Goal: Find specific page/section: Find specific page/section

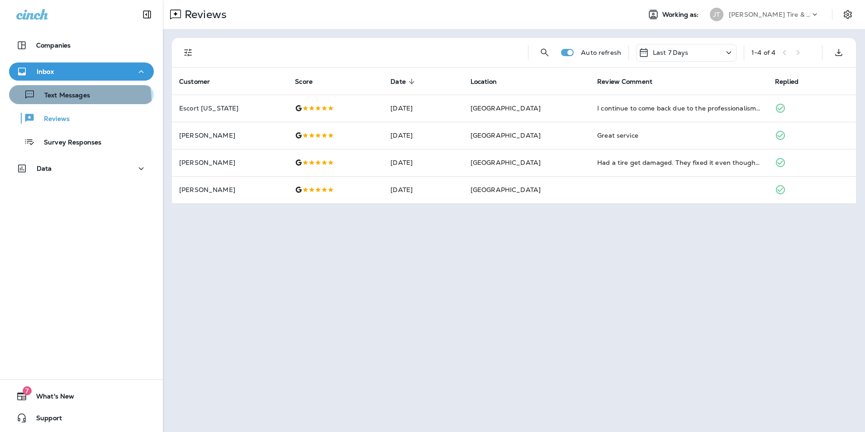
click at [71, 101] on div "Text Messages" at bounding box center [51, 95] width 77 height 14
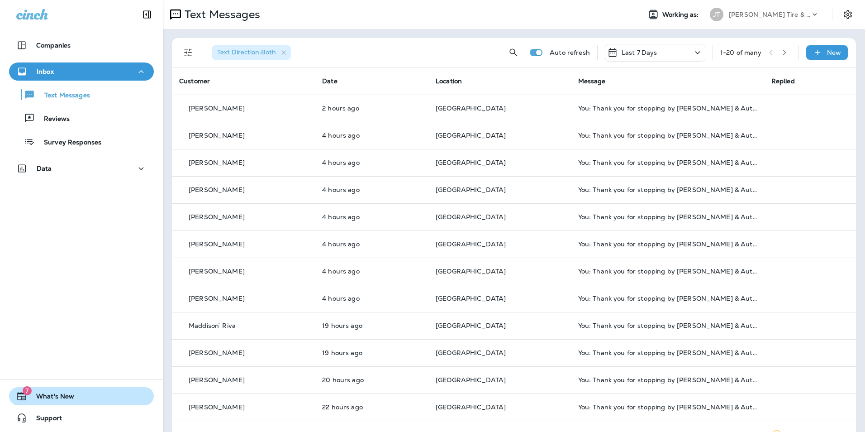
click at [65, 398] on span "What's New" at bounding box center [50, 397] width 47 height 11
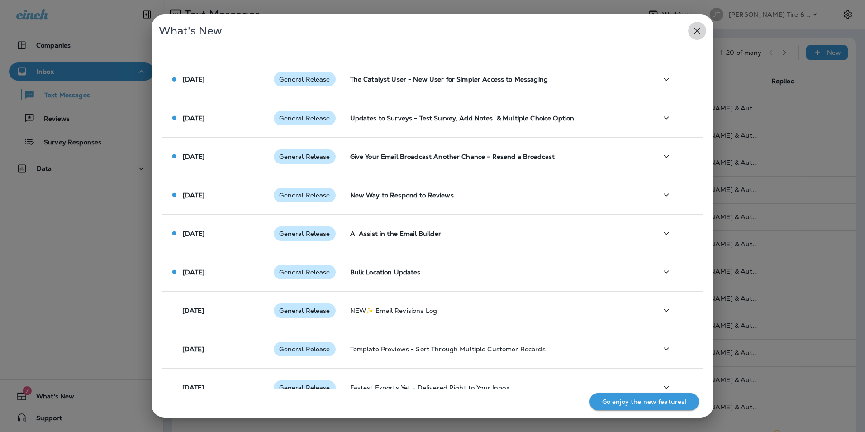
click at [695, 34] on icon "button" at bounding box center [697, 30] width 11 height 11
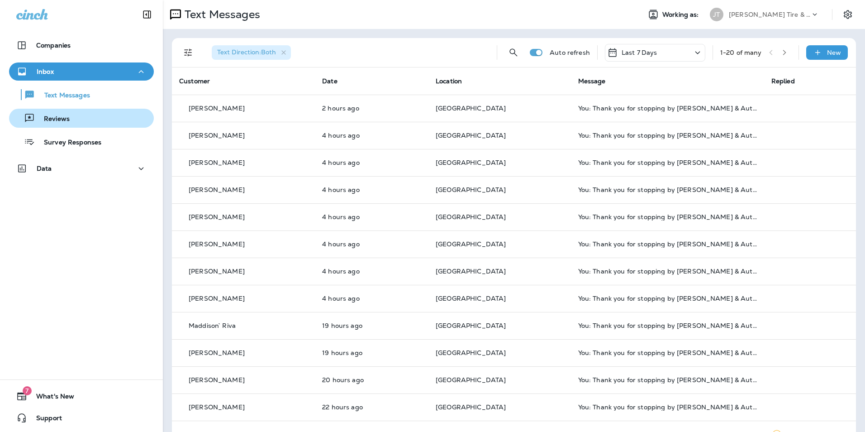
click at [57, 117] on p "Reviews" at bounding box center [52, 119] width 35 height 9
